Goal: Book appointment/travel/reservation

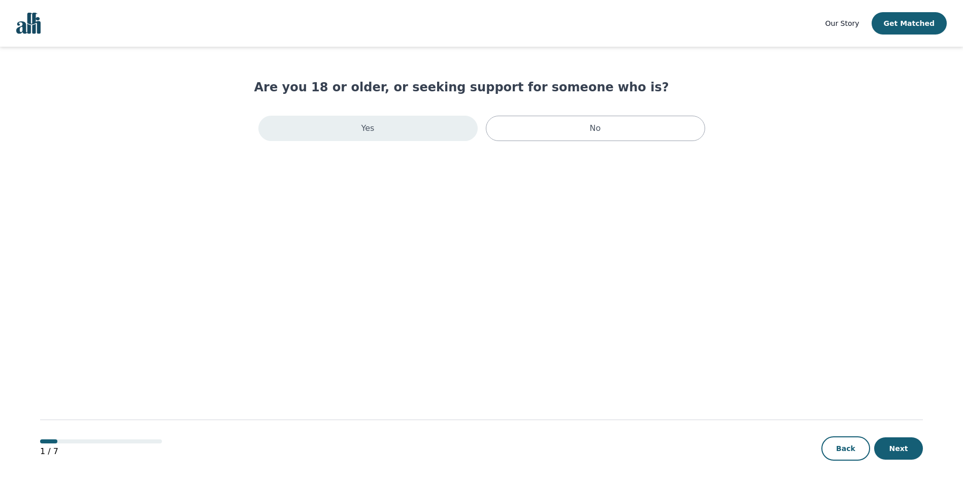
click at [414, 130] on div "Yes" at bounding box center [367, 128] width 219 height 25
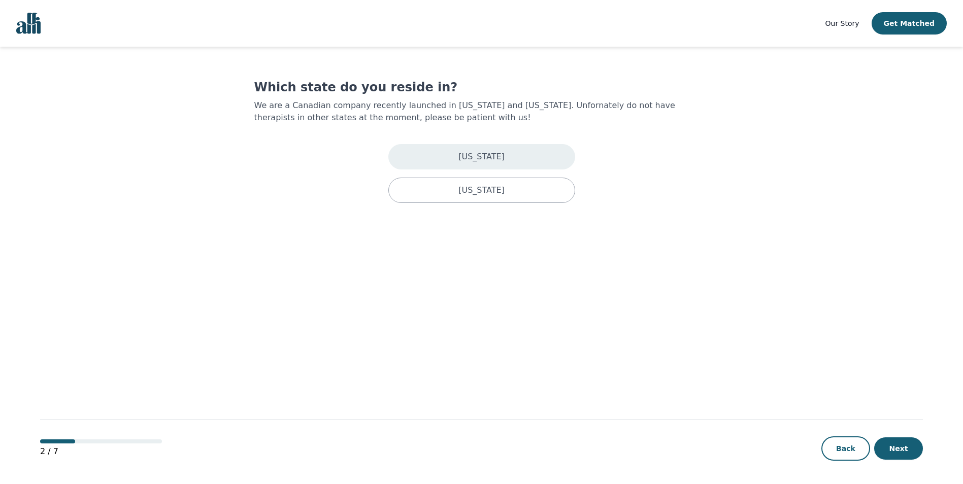
click at [436, 165] on div "[US_STATE]" at bounding box center [481, 156] width 187 height 25
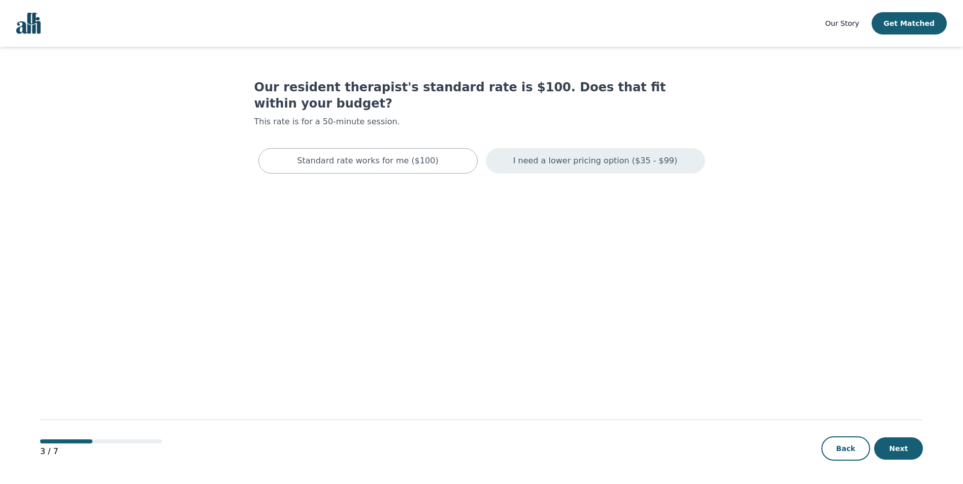
click at [511, 152] on div "I need a lower pricing option ($35 - $99)" at bounding box center [595, 160] width 219 height 25
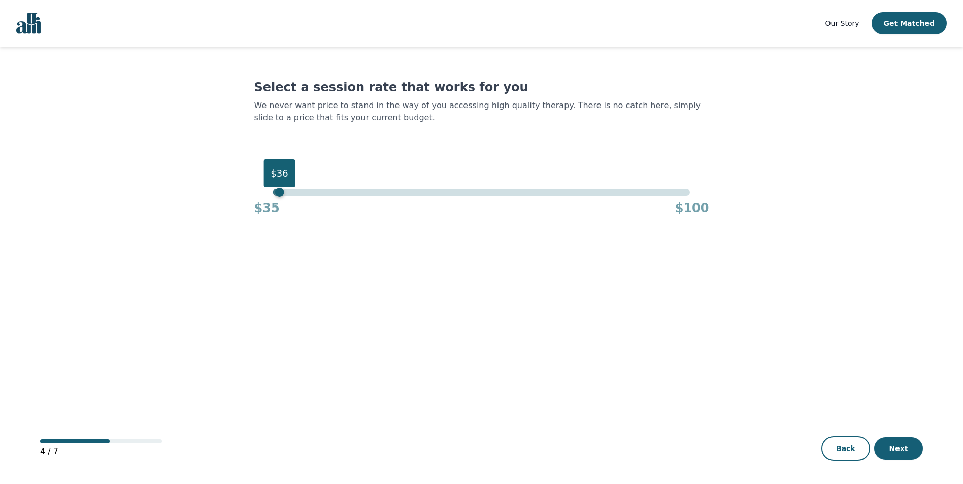
click at [277, 192] on div "$36" at bounding box center [481, 192] width 417 height 7
drag, startPoint x: 277, startPoint y: 192, endPoint x: 261, endPoint y: 192, distance: 15.7
click at [261, 192] on div "$35 $35 $100" at bounding box center [481, 202] width 455 height 27
click at [894, 452] on button "Next" at bounding box center [898, 448] width 49 height 22
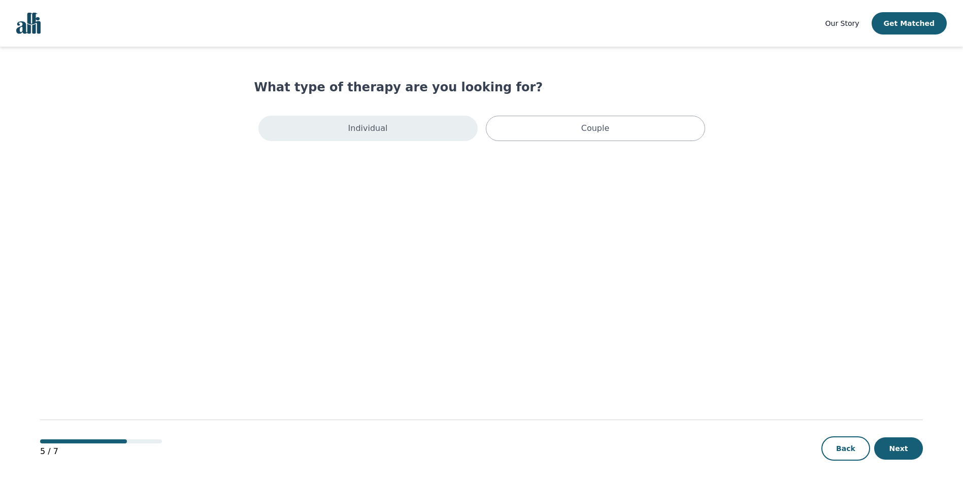
click at [440, 139] on div "Individual" at bounding box center [367, 128] width 219 height 25
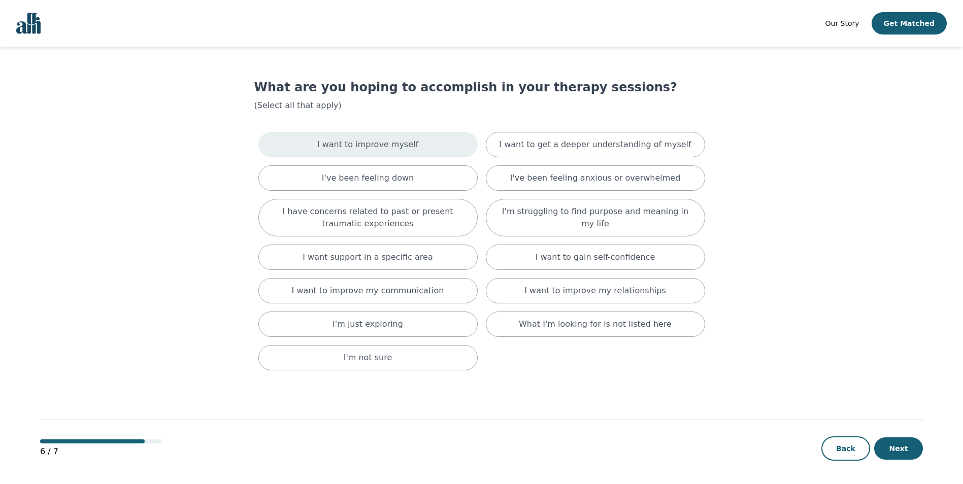
click at [407, 143] on p "I want to improve myself" at bounding box center [367, 145] width 101 height 12
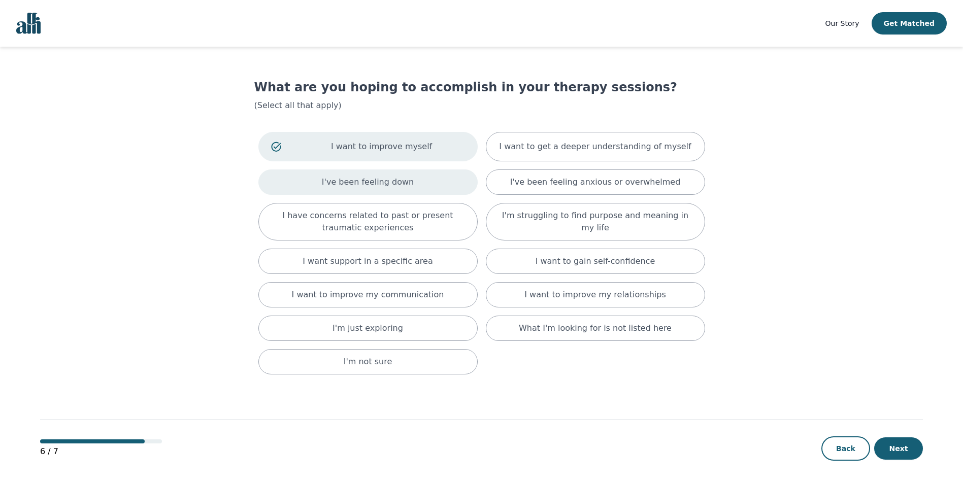
click at [420, 189] on div "I've been feeling down" at bounding box center [367, 181] width 219 height 25
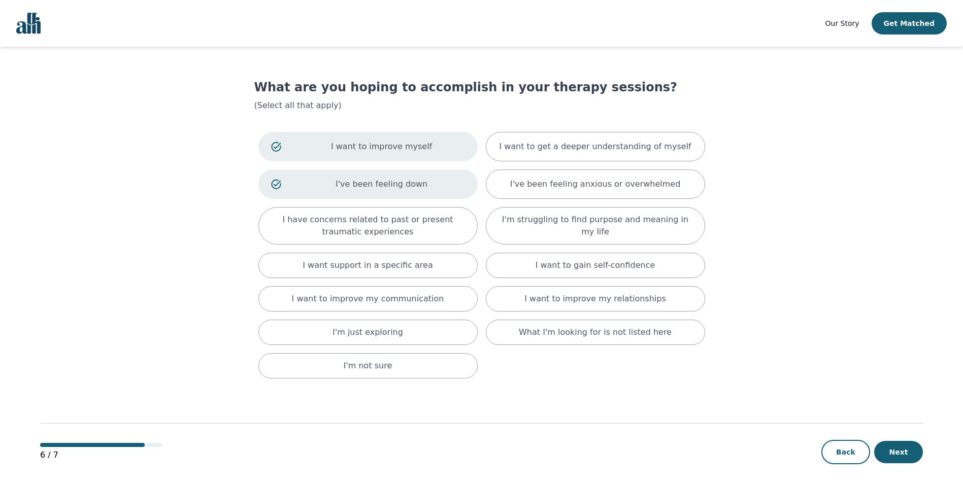
click at [411, 160] on div "I want to improve myself" at bounding box center [367, 146] width 219 height 29
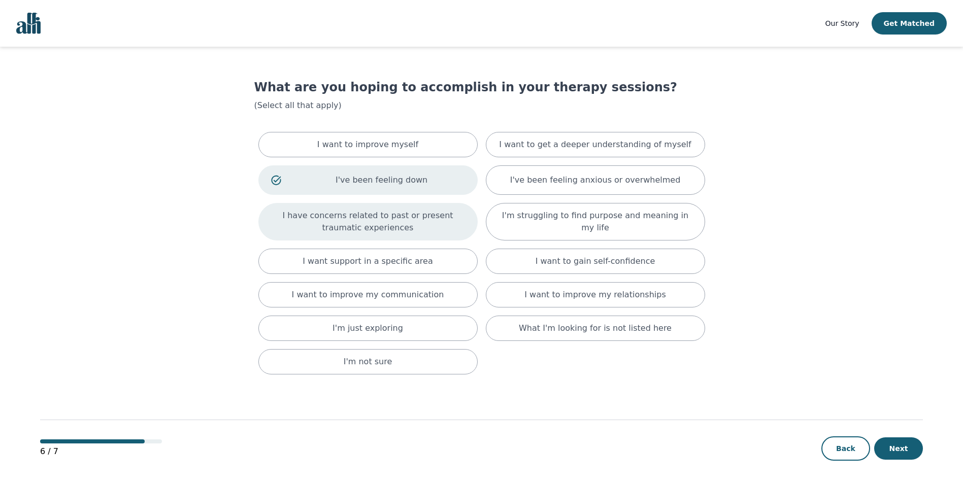
click at [420, 217] on p "I have concerns related to past or present traumatic experiences" at bounding box center [368, 222] width 194 height 24
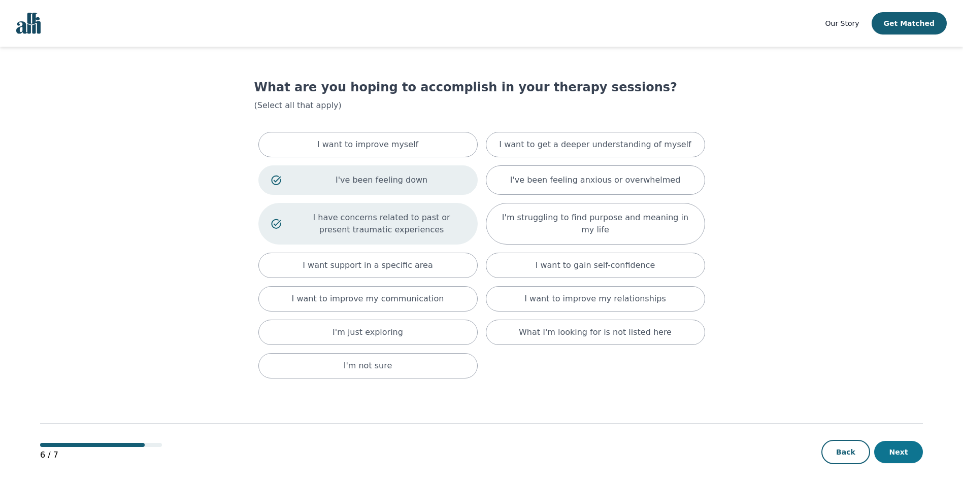
click at [905, 452] on button "Next" at bounding box center [898, 452] width 49 height 22
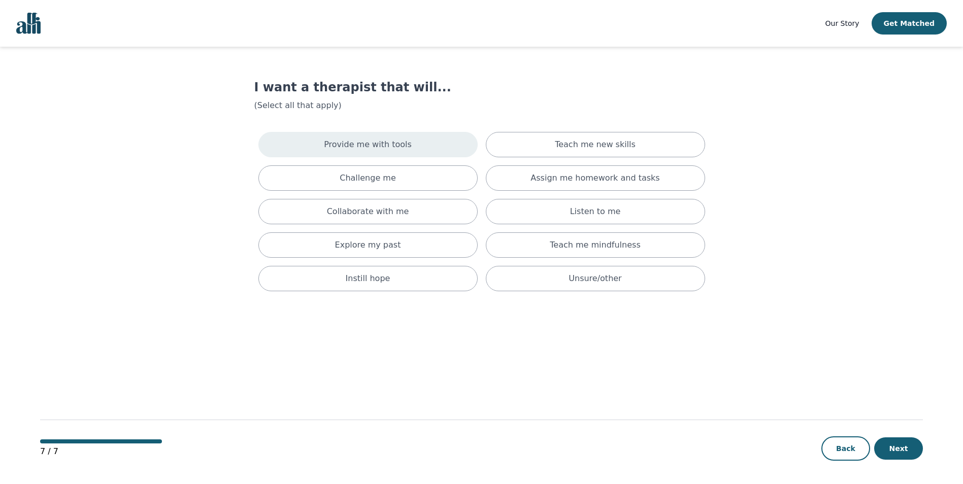
click at [400, 149] on p "Provide me with tools" at bounding box center [368, 145] width 88 height 12
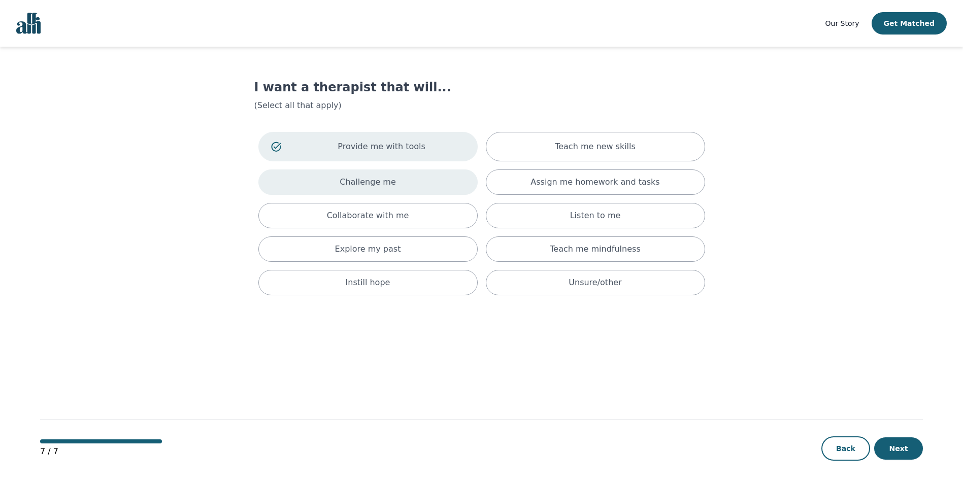
click at [403, 182] on div "Challenge me" at bounding box center [367, 181] width 219 height 25
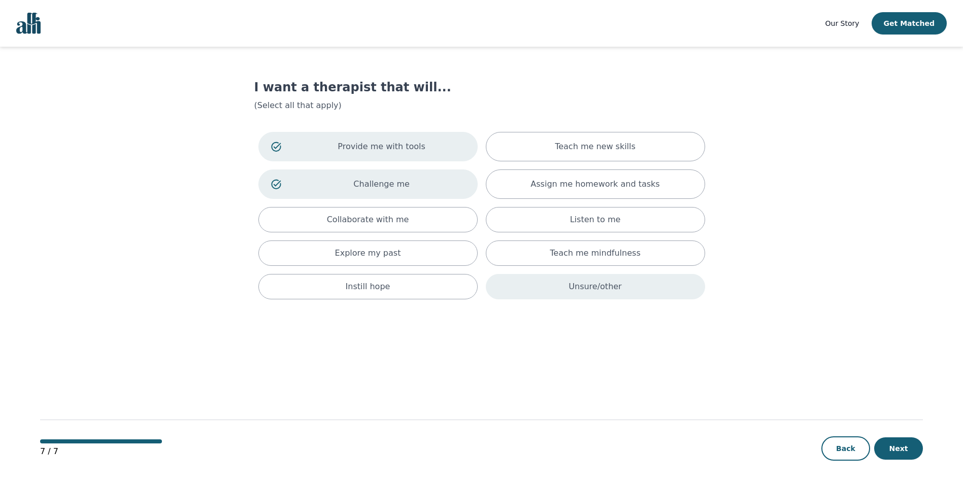
click at [577, 296] on div "Unsure/other" at bounding box center [595, 286] width 219 height 25
click at [906, 441] on button "Next" at bounding box center [898, 448] width 49 height 22
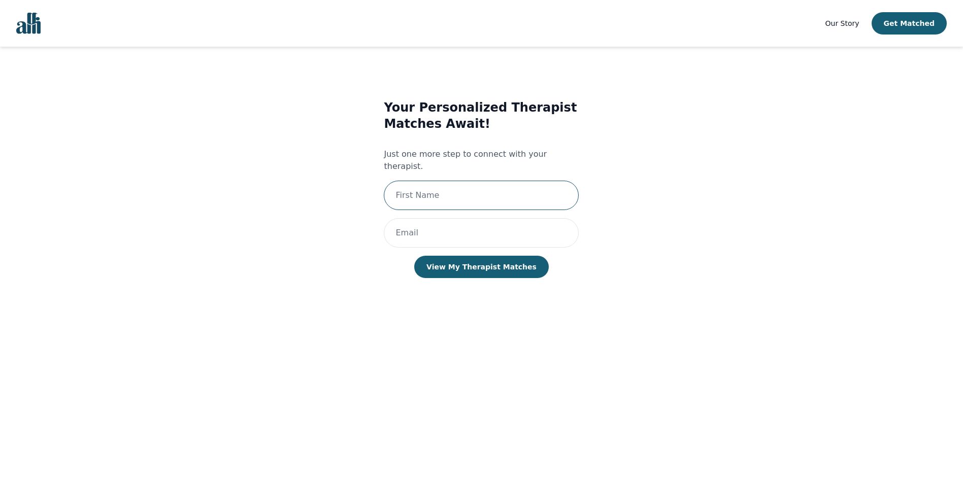
click at [488, 191] on input "text" at bounding box center [481, 195] width 195 height 29
type input "[PERSON_NAME]"
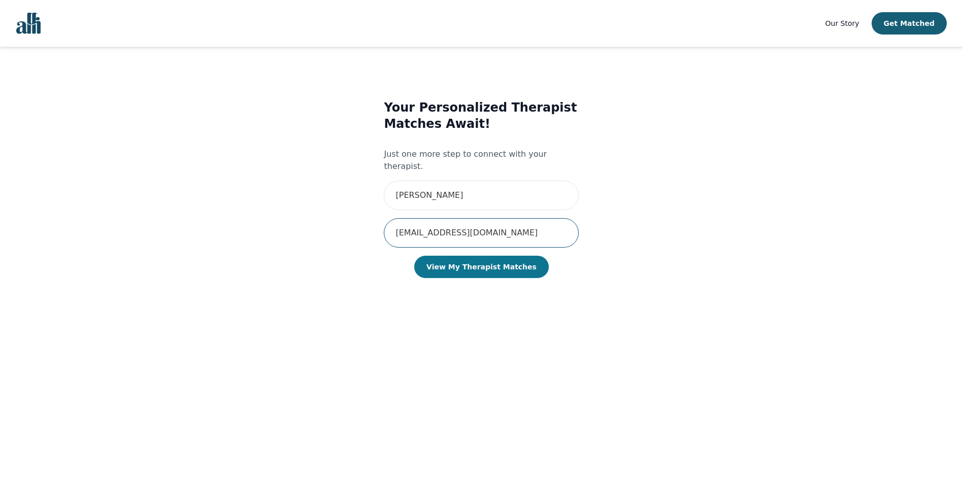
type input "[EMAIL_ADDRESS][DOMAIN_NAME]"
click at [492, 261] on button "View My Therapist Matches" at bounding box center [481, 267] width 134 height 22
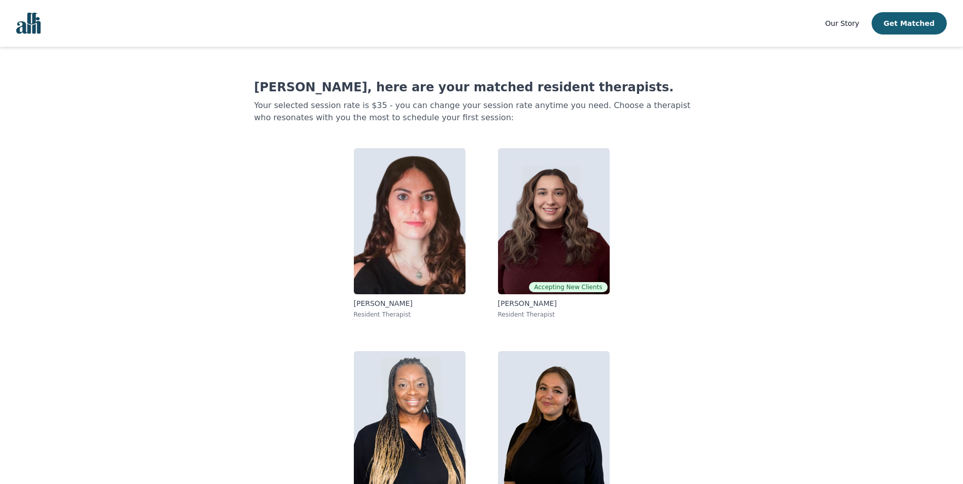
scroll to position [46, 0]
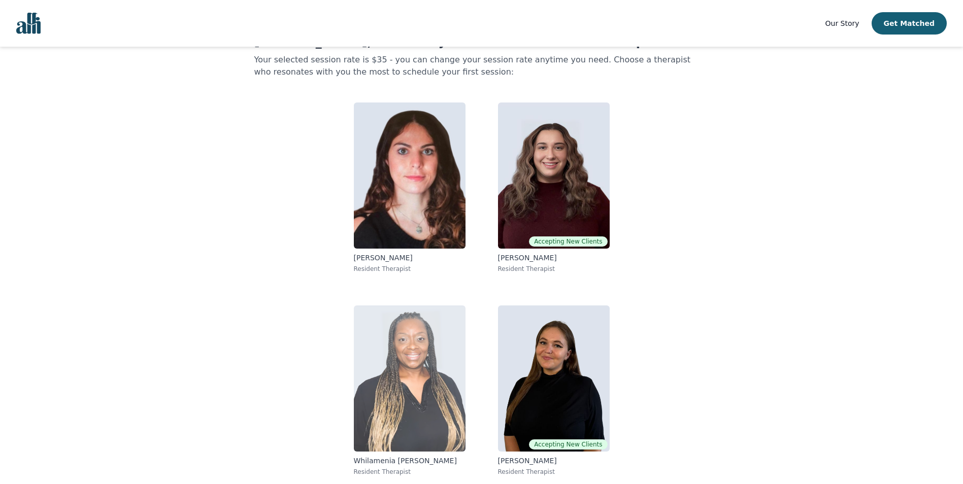
click at [408, 365] on img at bounding box center [410, 378] width 112 height 146
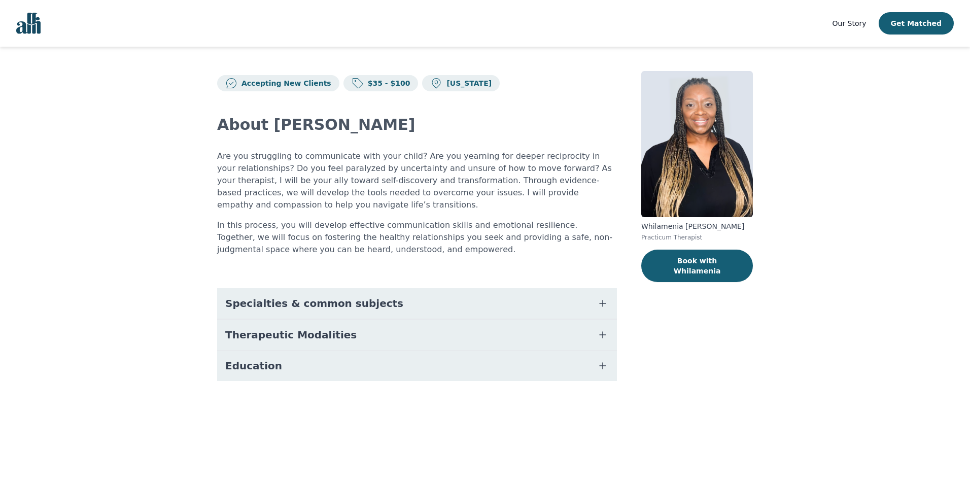
click at [311, 306] on span "Specialties & common subjects" at bounding box center [314, 303] width 178 height 14
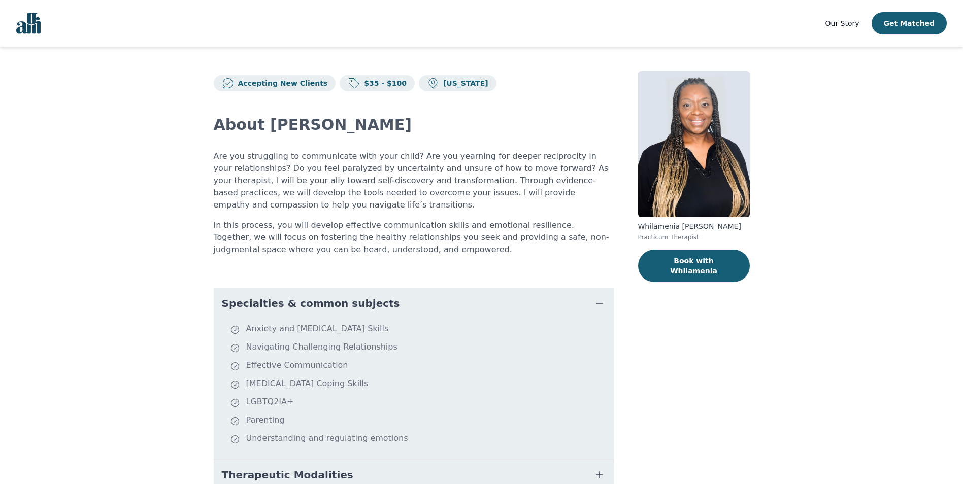
click at [311, 306] on span "Specialties & common subjects" at bounding box center [311, 303] width 178 height 14
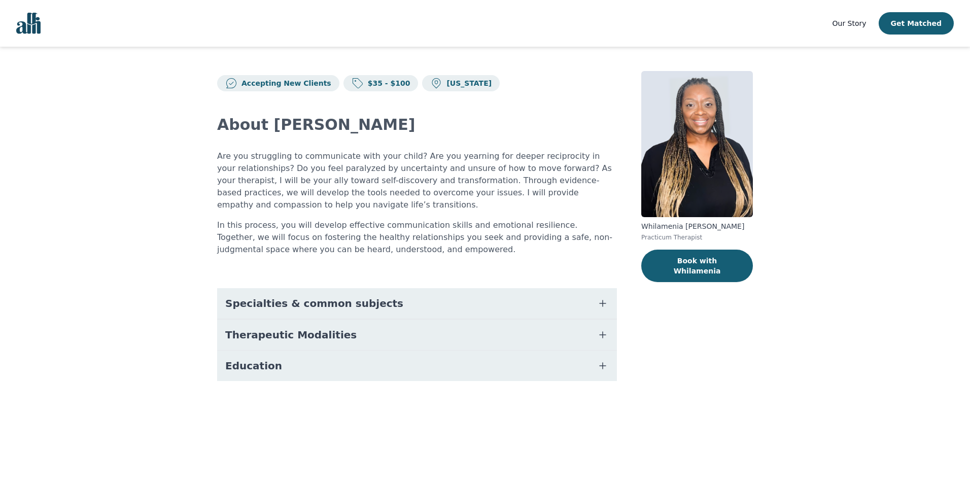
click at [311, 306] on span "Specialties & common subjects" at bounding box center [314, 303] width 178 height 14
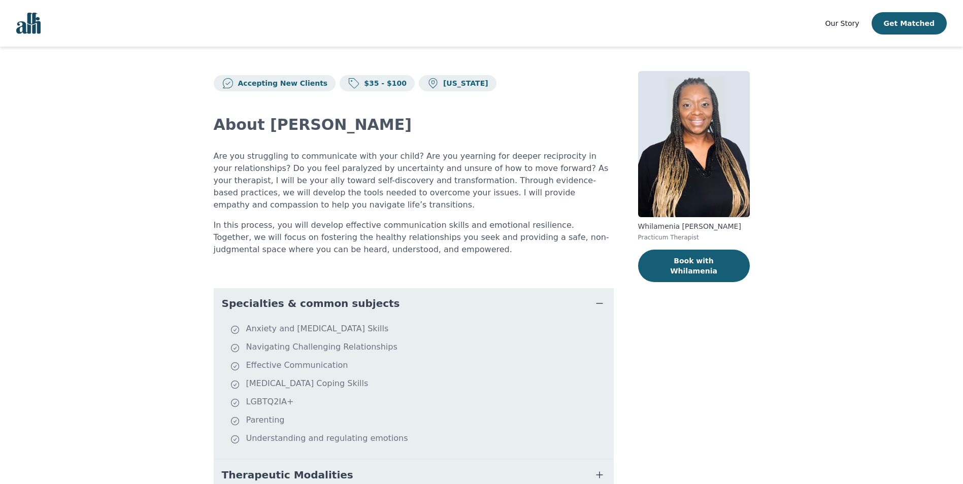
click at [789, 367] on main "Accepting New Clients $35 - $100 [US_STATE] About [PERSON_NAME] Are you struggl…" at bounding box center [481, 308] width 963 height 523
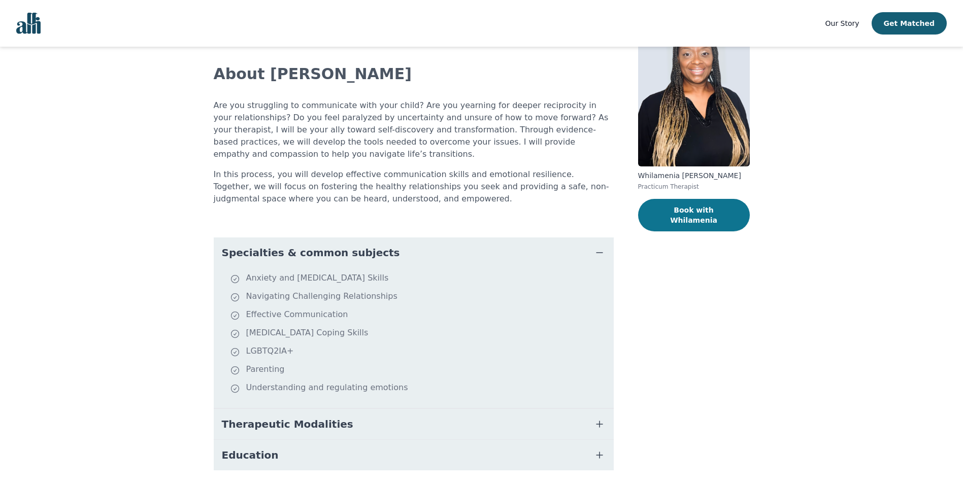
click at [721, 217] on button "Book with Whilamenia" at bounding box center [694, 215] width 112 height 32
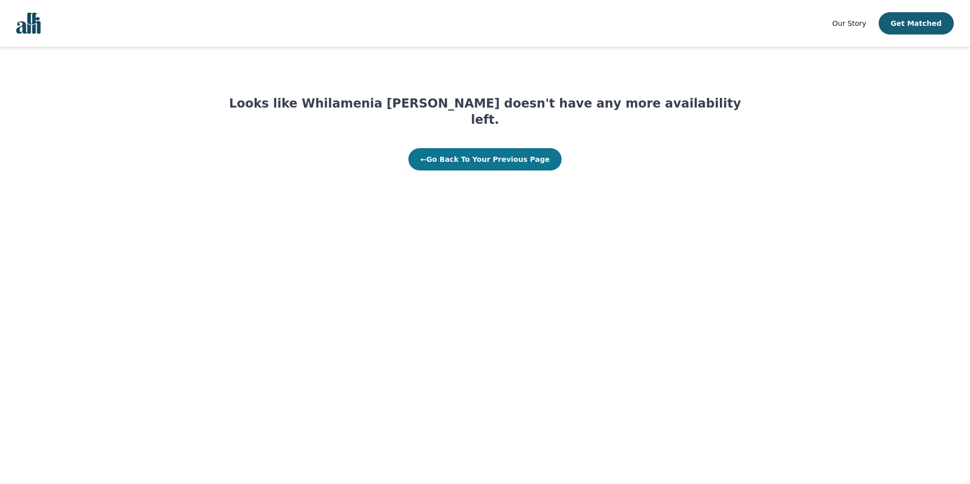
click at [427, 155] on span "←" at bounding box center [424, 159] width 6 height 8
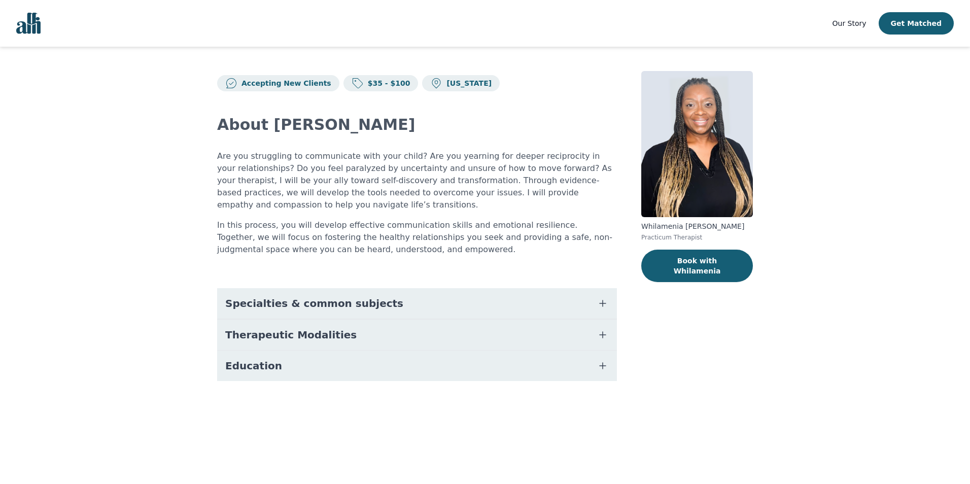
click at [415, 304] on button "Specialties & common subjects" at bounding box center [417, 303] width 400 height 30
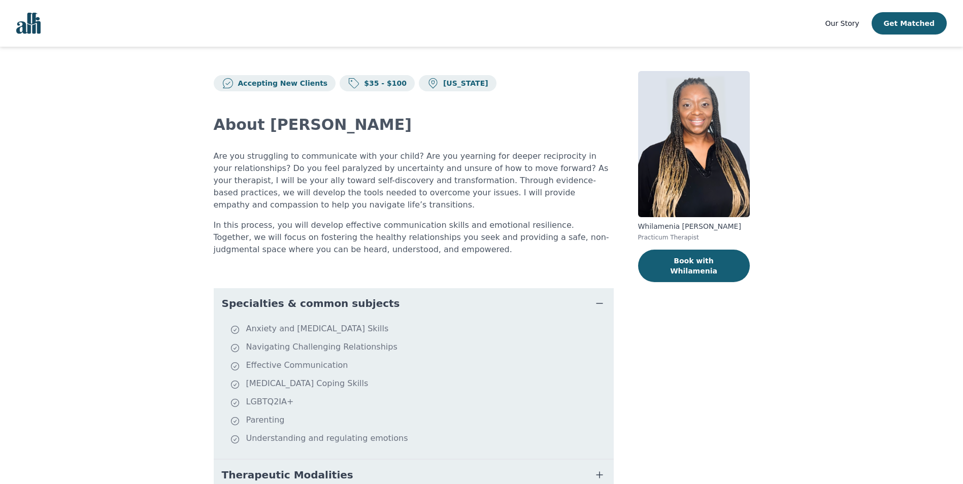
scroll to position [51, 0]
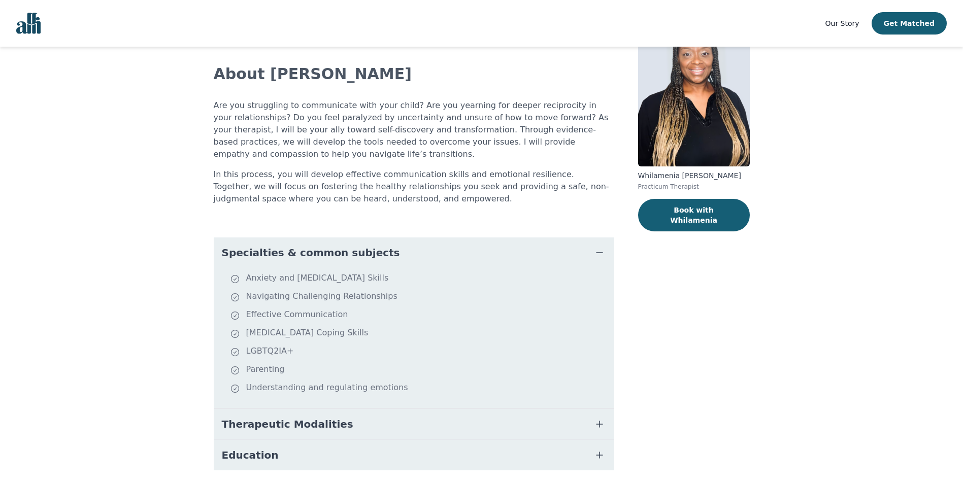
click at [289, 427] on span "Therapeutic Modalities" at bounding box center [287, 424] width 131 height 14
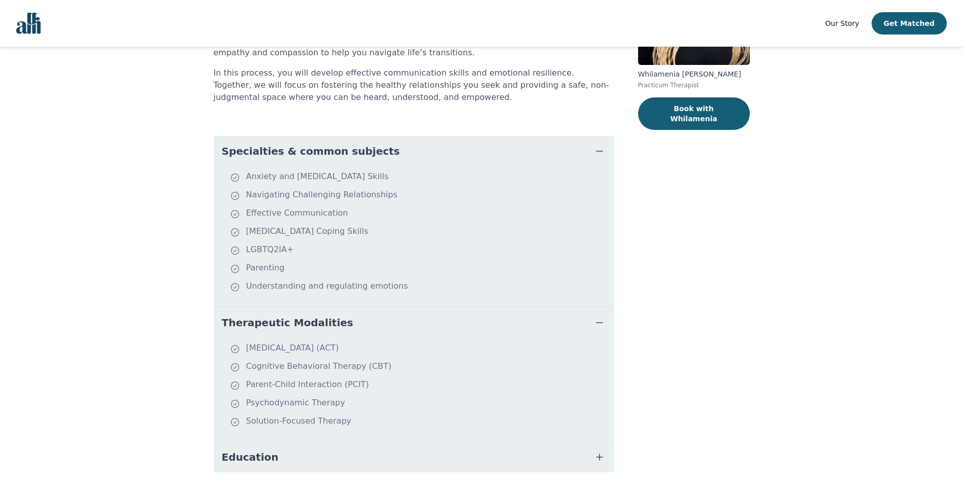
scroll to position [0, 0]
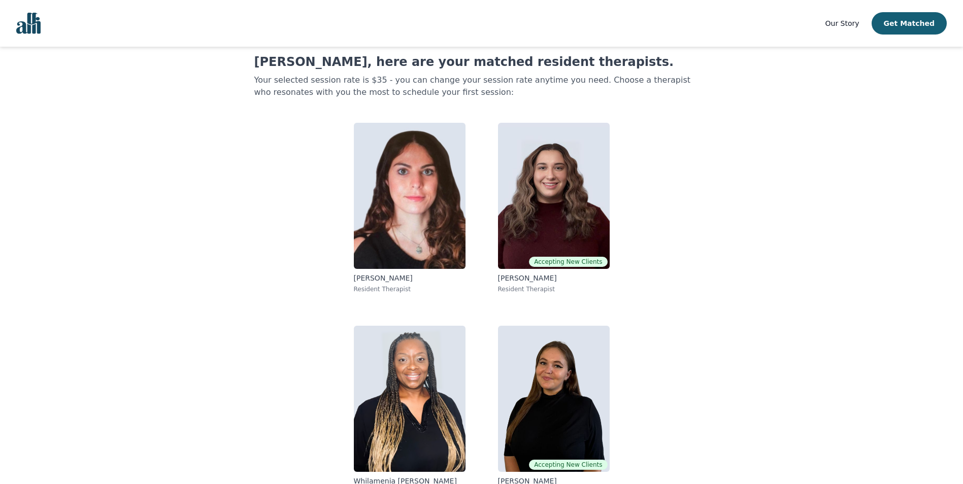
scroll to position [46, 0]
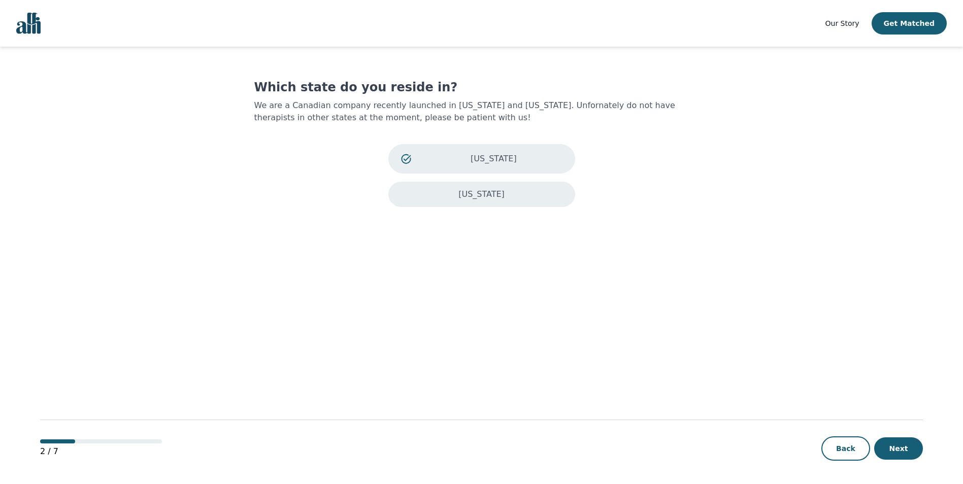
click at [417, 191] on div "[US_STATE]" at bounding box center [481, 194] width 187 height 25
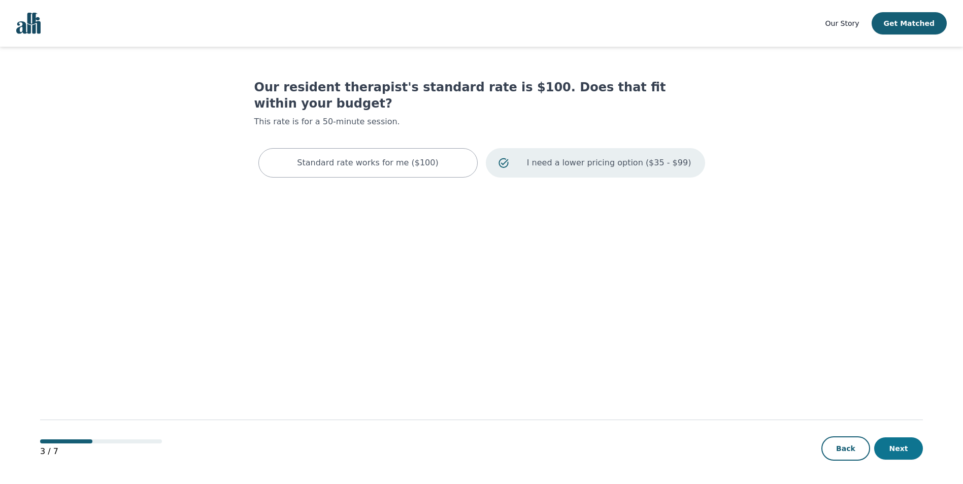
click at [905, 443] on button "Next" at bounding box center [898, 448] width 49 height 22
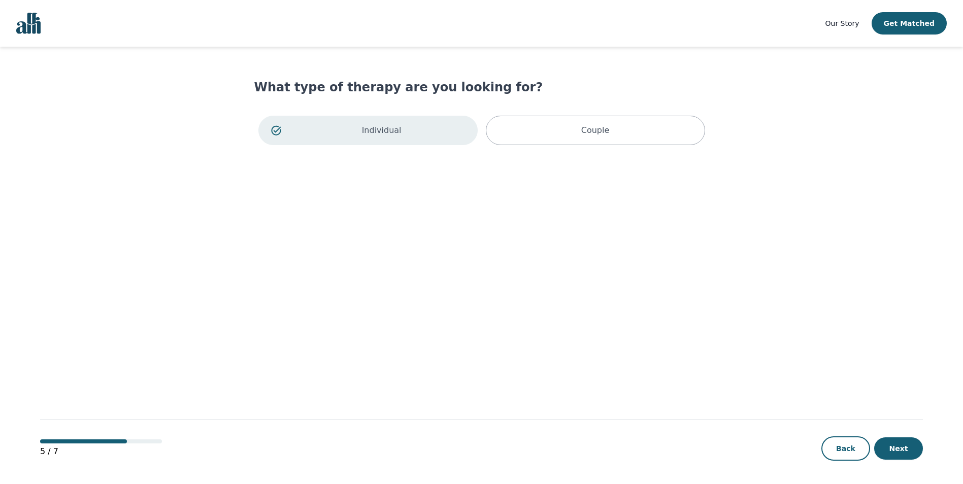
click at [905, 443] on button "Next" at bounding box center [898, 448] width 49 height 22
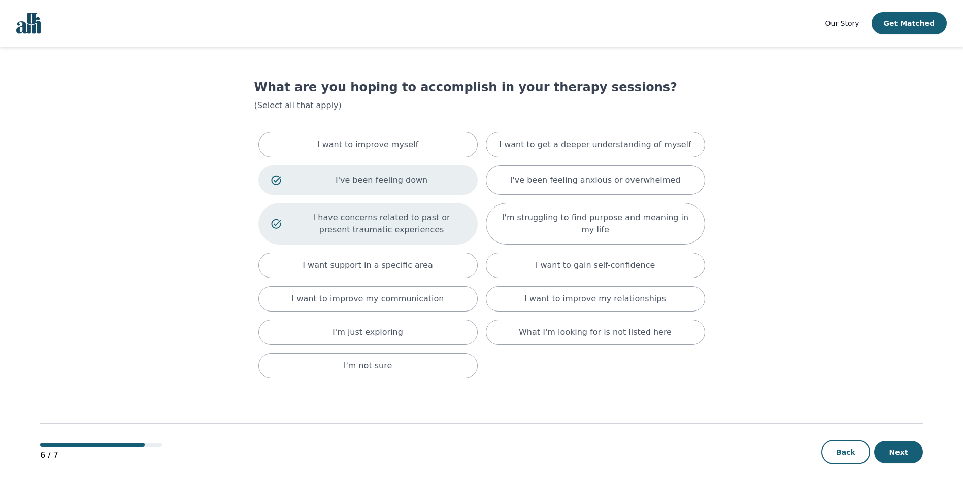
click at [905, 443] on button "Next" at bounding box center [898, 452] width 49 height 22
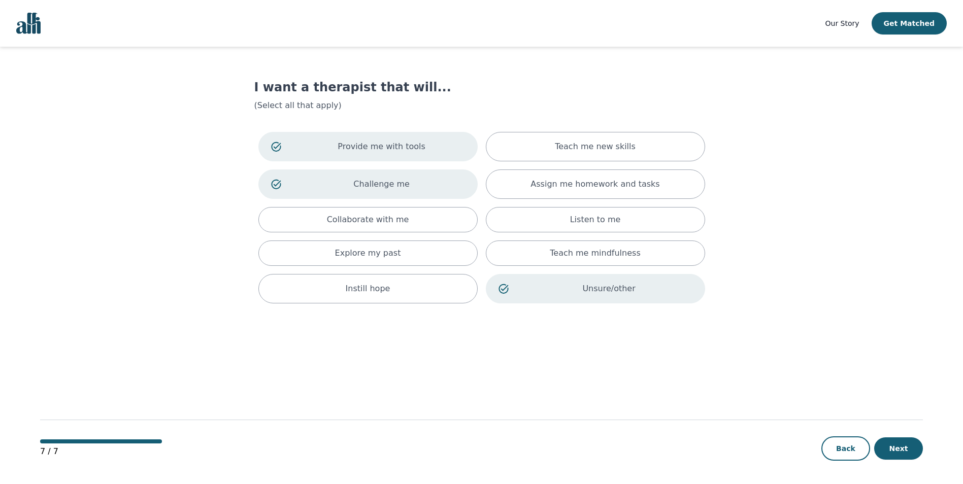
click at [905, 443] on button "Next" at bounding box center [898, 448] width 49 height 22
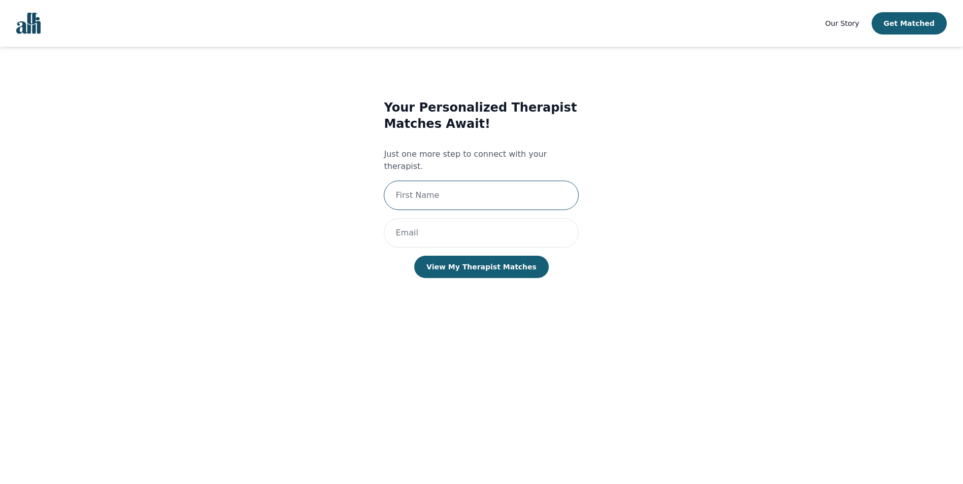
click at [493, 187] on input "text" at bounding box center [481, 195] width 195 height 29
type input "[PERSON_NAME]"
type input "[EMAIL_ADDRESS][DOMAIN_NAME]"
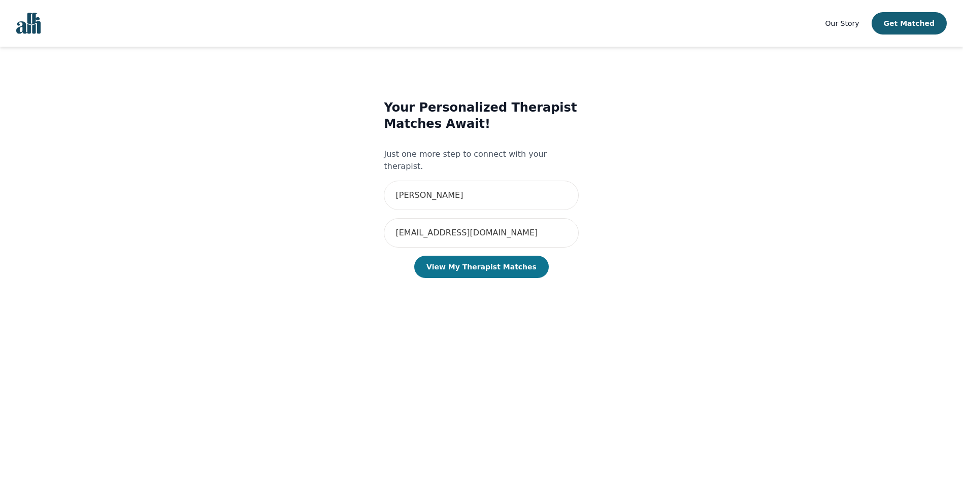
click at [491, 256] on button "View My Therapist Matches" at bounding box center [481, 267] width 134 height 22
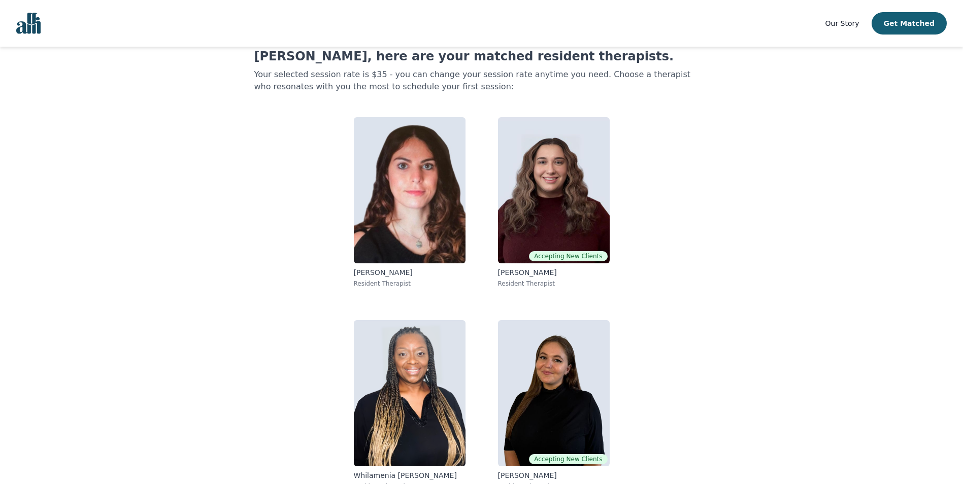
scroll to position [46, 0]
